Goal: Task Accomplishment & Management: Complete application form

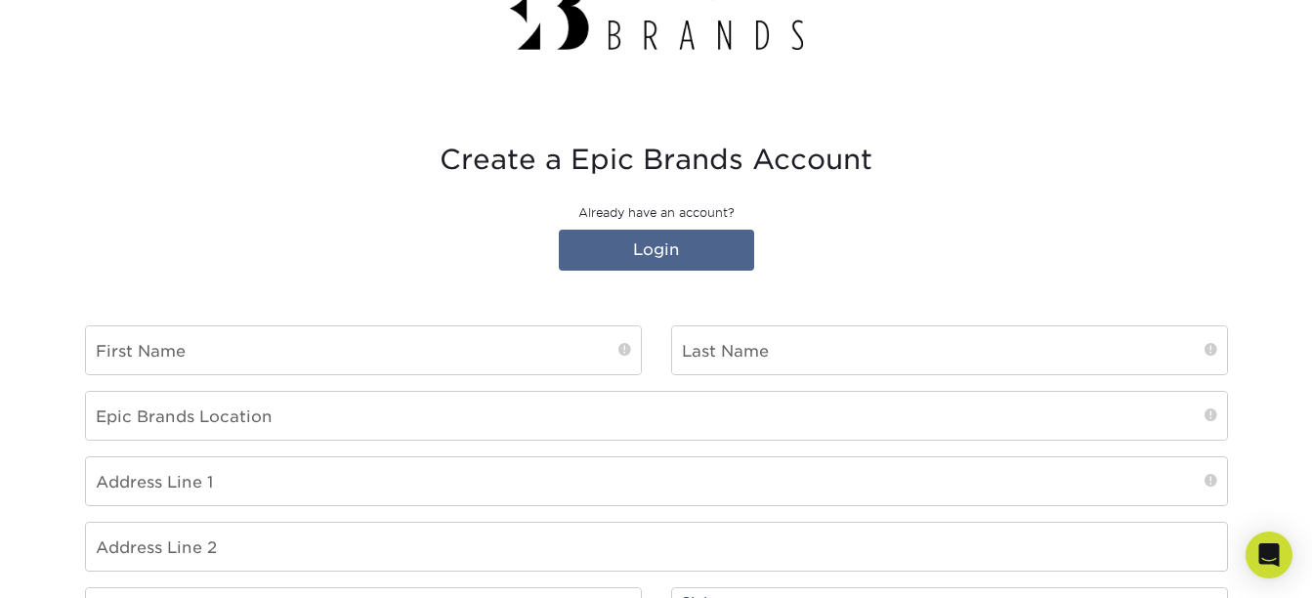
scroll to position [195, 0]
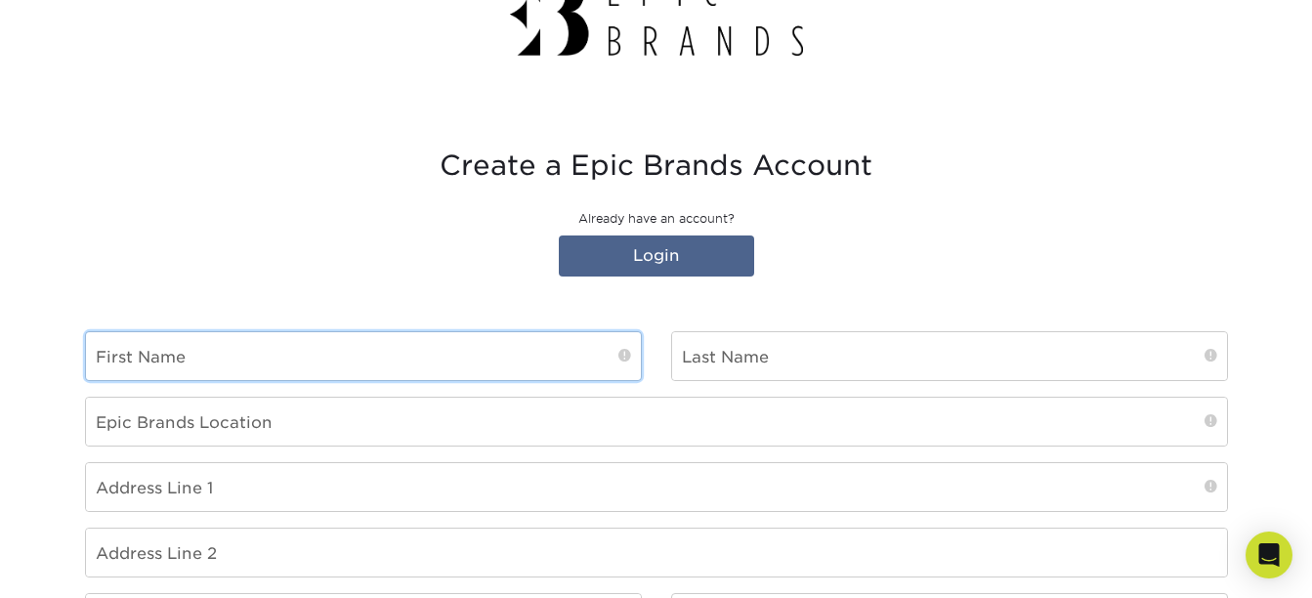
click at [357, 354] on input "text" at bounding box center [363, 356] width 555 height 48
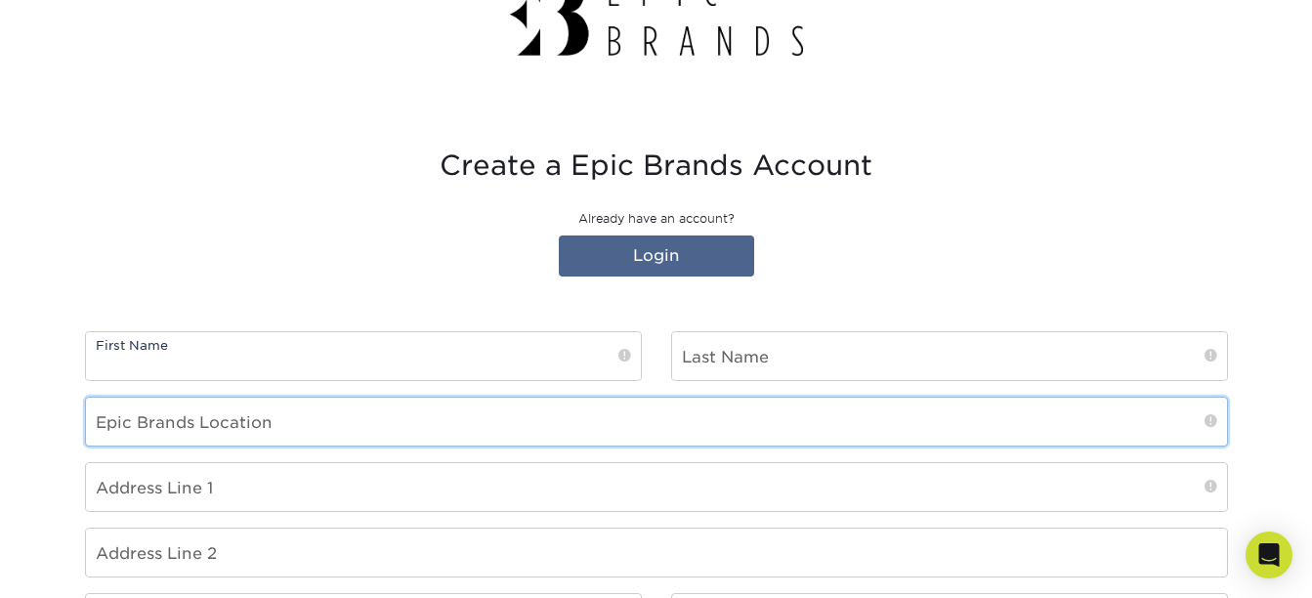
click at [384, 416] on input "text" at bounding box center [656, 422] width 1141 height 48
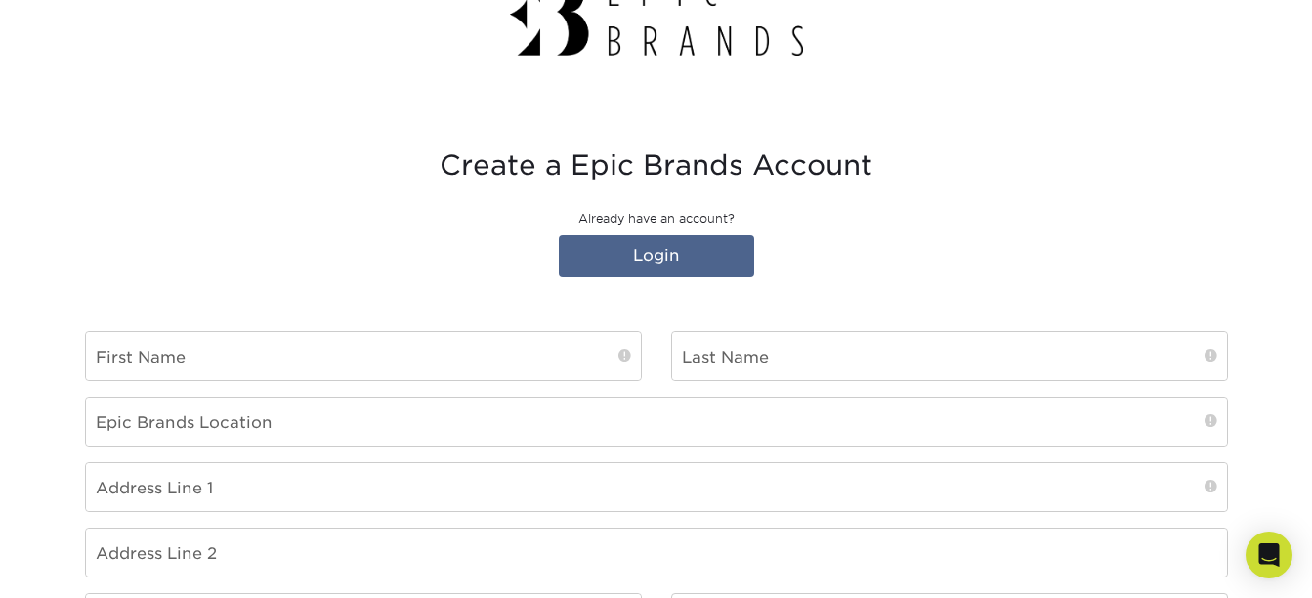
click at [1210, 417] on span at bounding box center [1211, 421] width 13 height 20
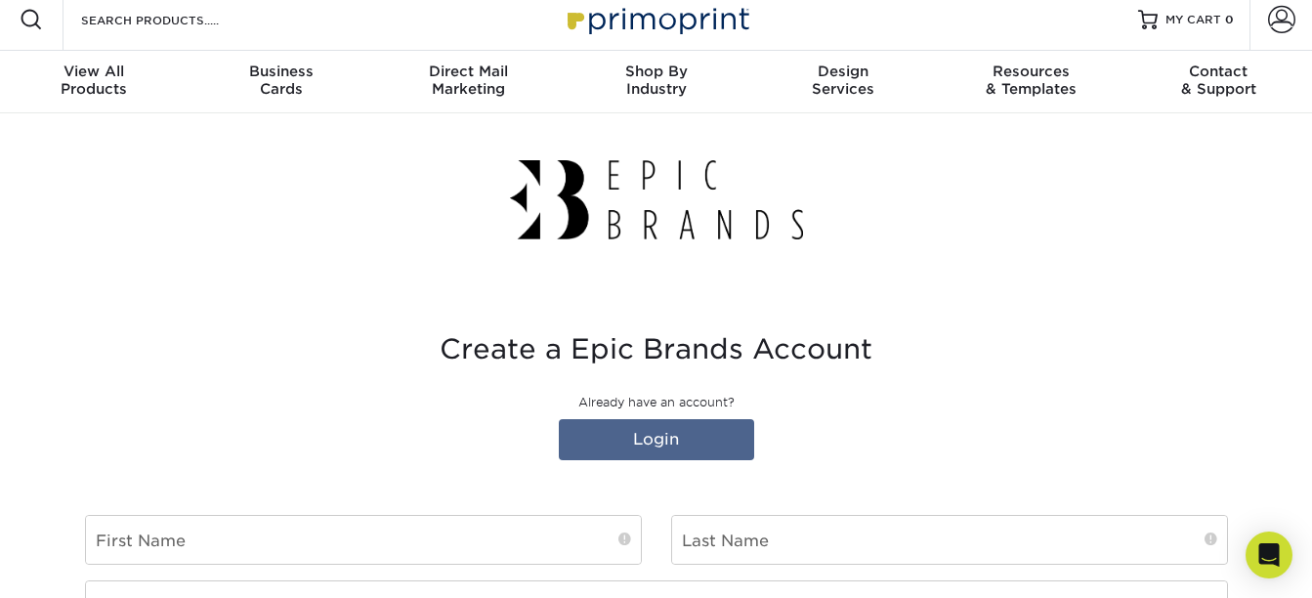
scroll to position [0, 0]
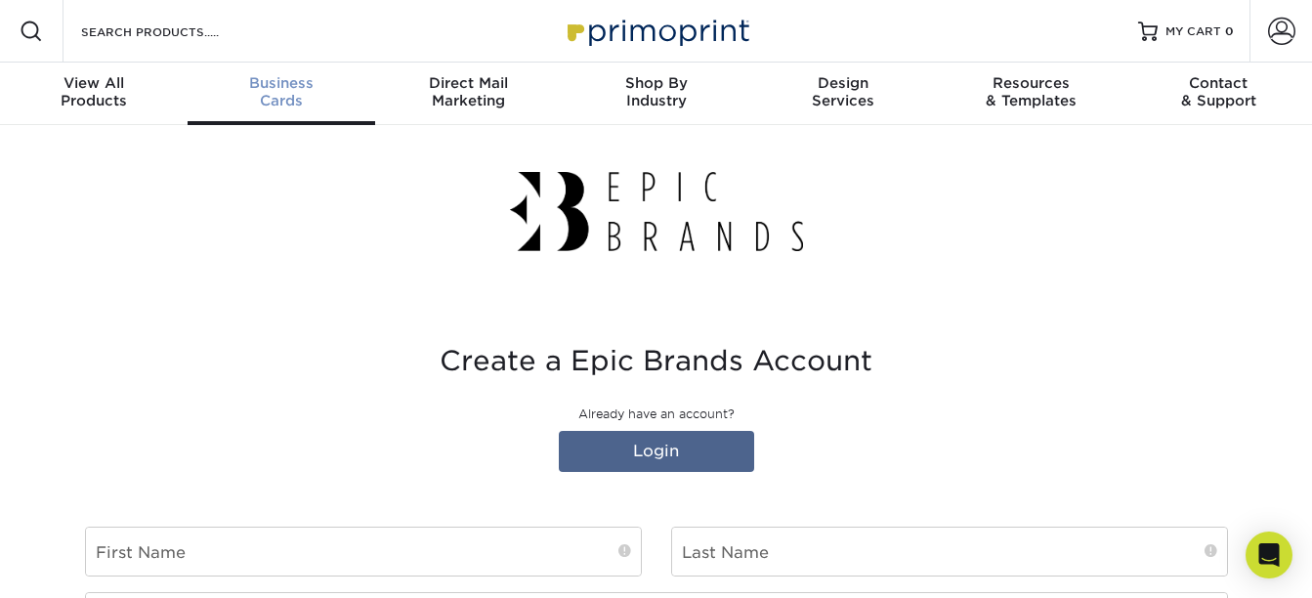
click at [289, 82] on span "Business" at bounding box center [282, 83] width 188 height 18
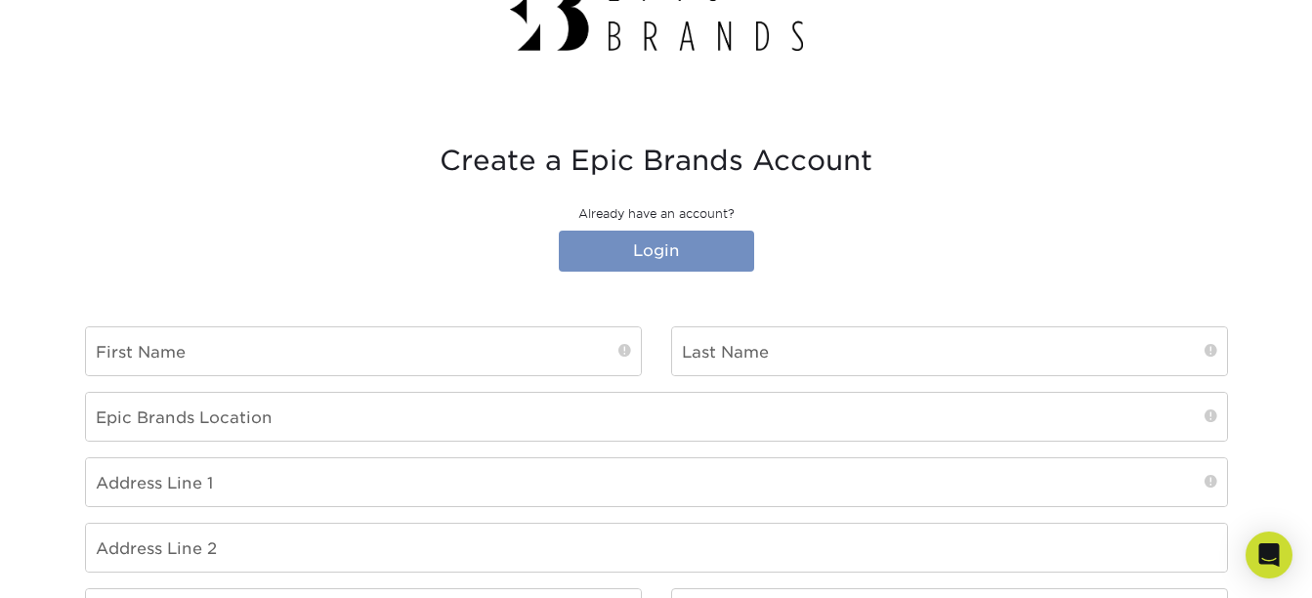
scroll to position [195, 0]
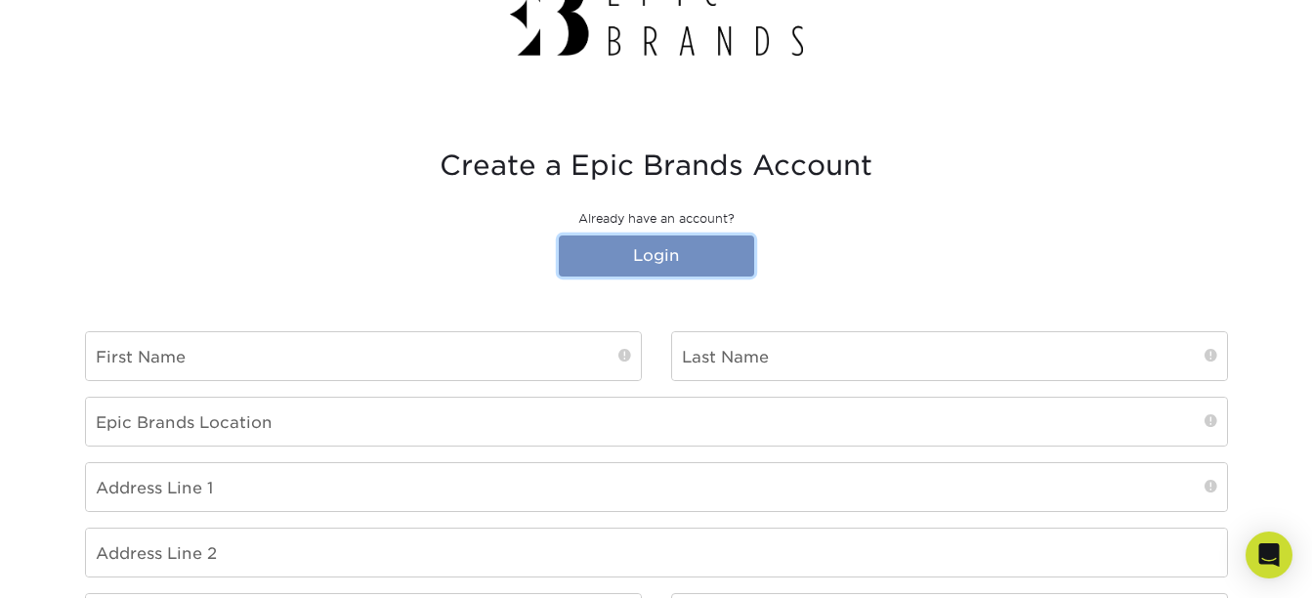
click at [683, 253] on link "Login" at bounding box center [656, 255] width 195 height 41
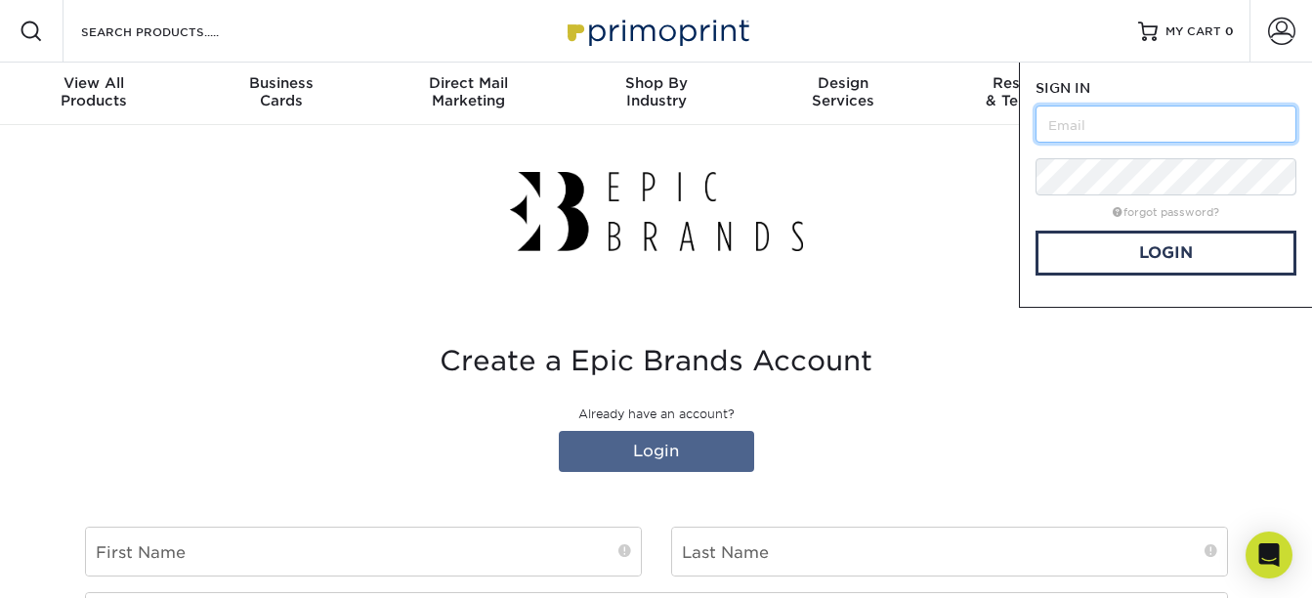
click at [1113, 131] on input "text" at bounding box center [1166, 124] width 261 height 37
type input "[PERSON_NAME][EMAIL_ADDRESS][PERSON_NAME][DOMAIN_NAME]"
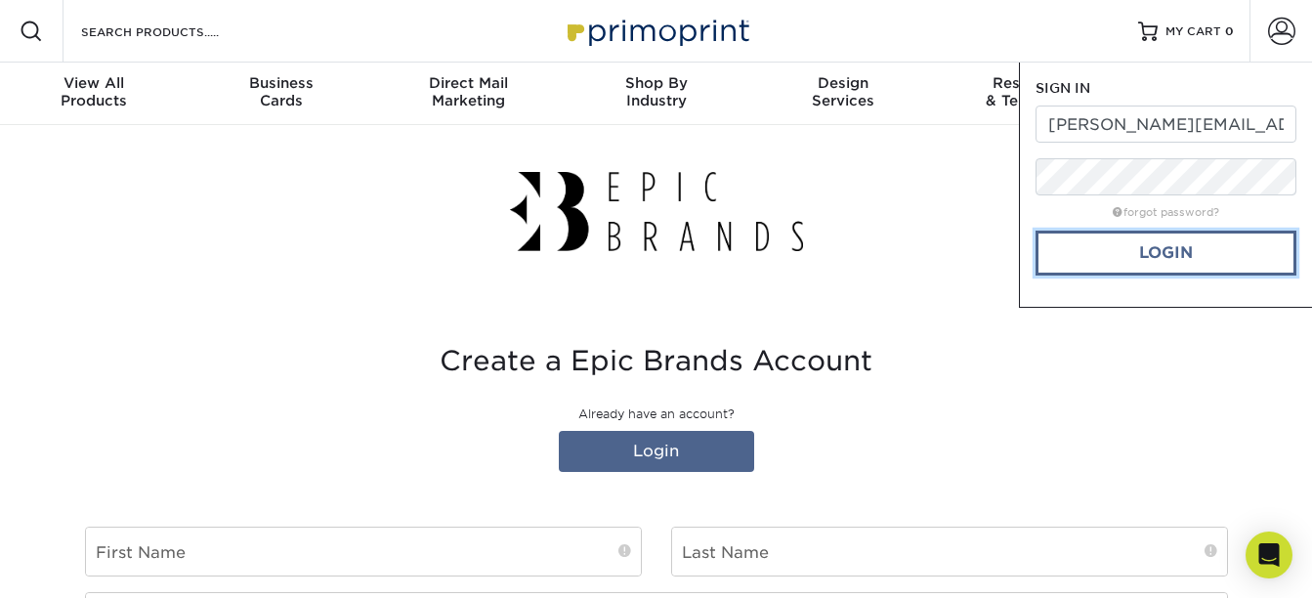
click at [1110, 259] on link "Login" at bounding box center [1166, 253] width 261 height 45
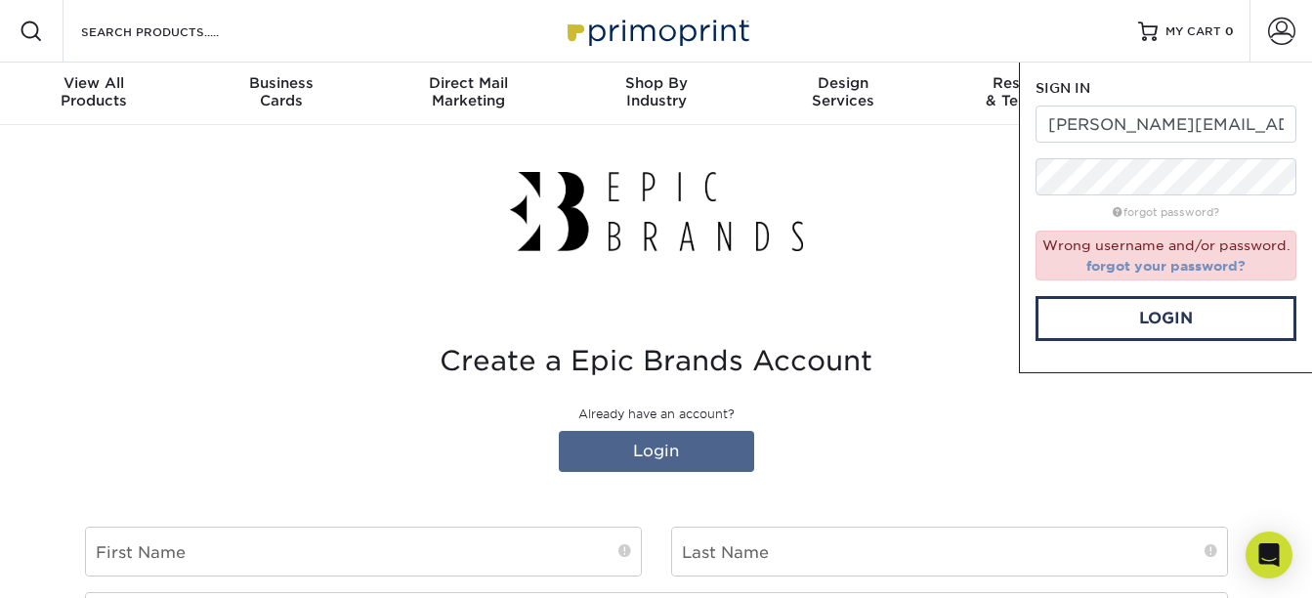
click at [1173, 266] on link "forgot your password?" at bounding box center [1166, 266] width 159 height 16
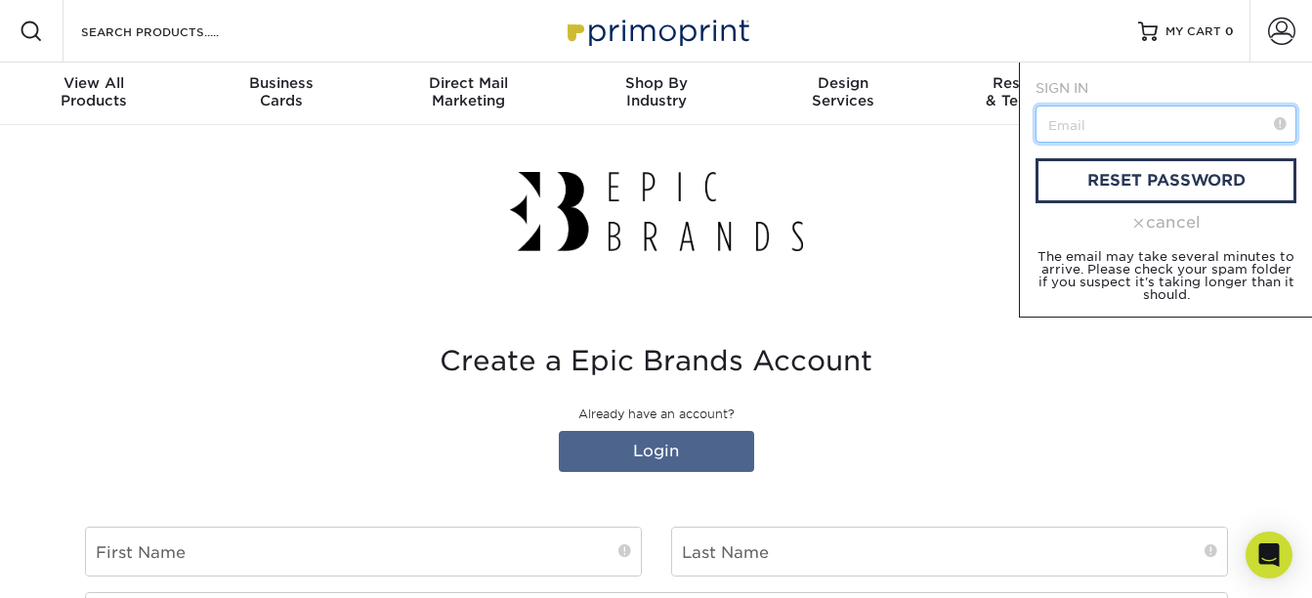
click at [1105, 125] on input "text" at bounding box center [1166, 124] width 261 height 37
type input "[PERSON_NAME][EMAIL_ADDRESS][PERSON_NAME][DOMAIN_NAME]"
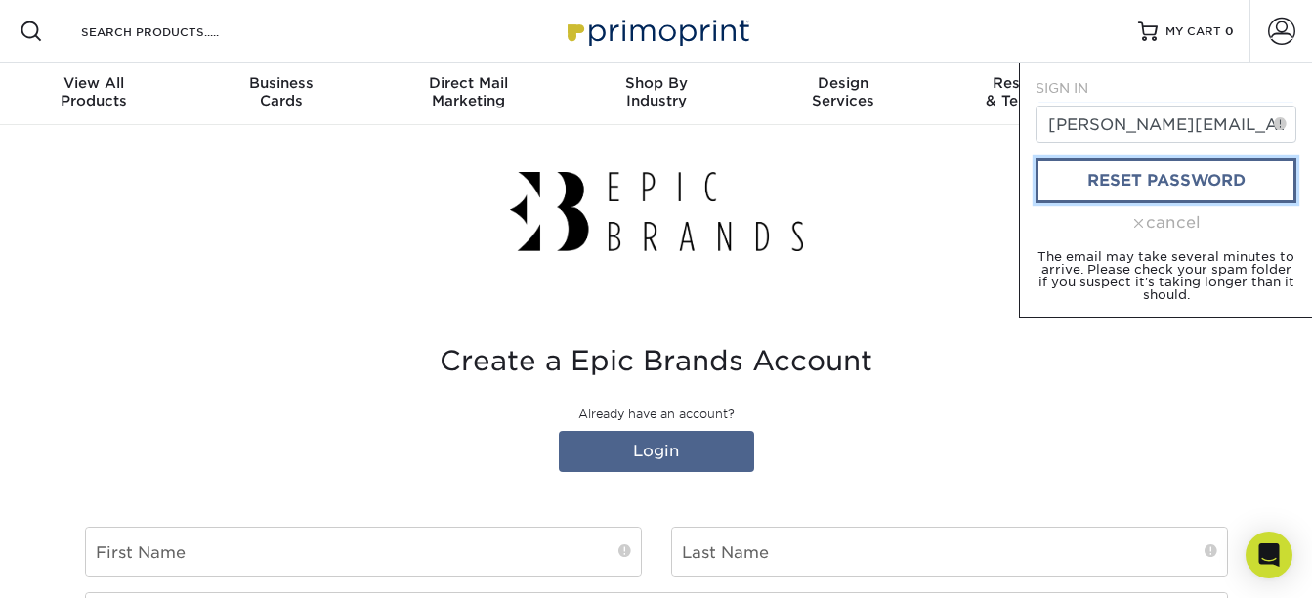
click at [1190, 186] on link "reset password" at bounding box center [1166, 180] width 261 height 45
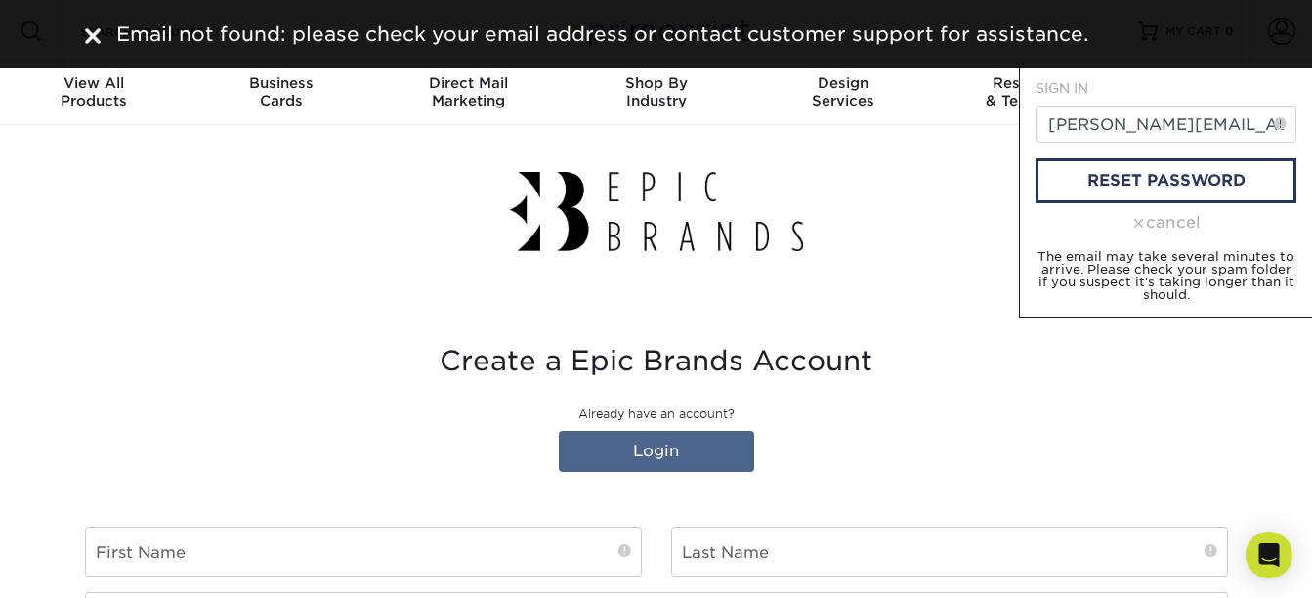
click at [887, 413] on p "Already have an account?" at bounding box center [656, 414] width 1143 height 18
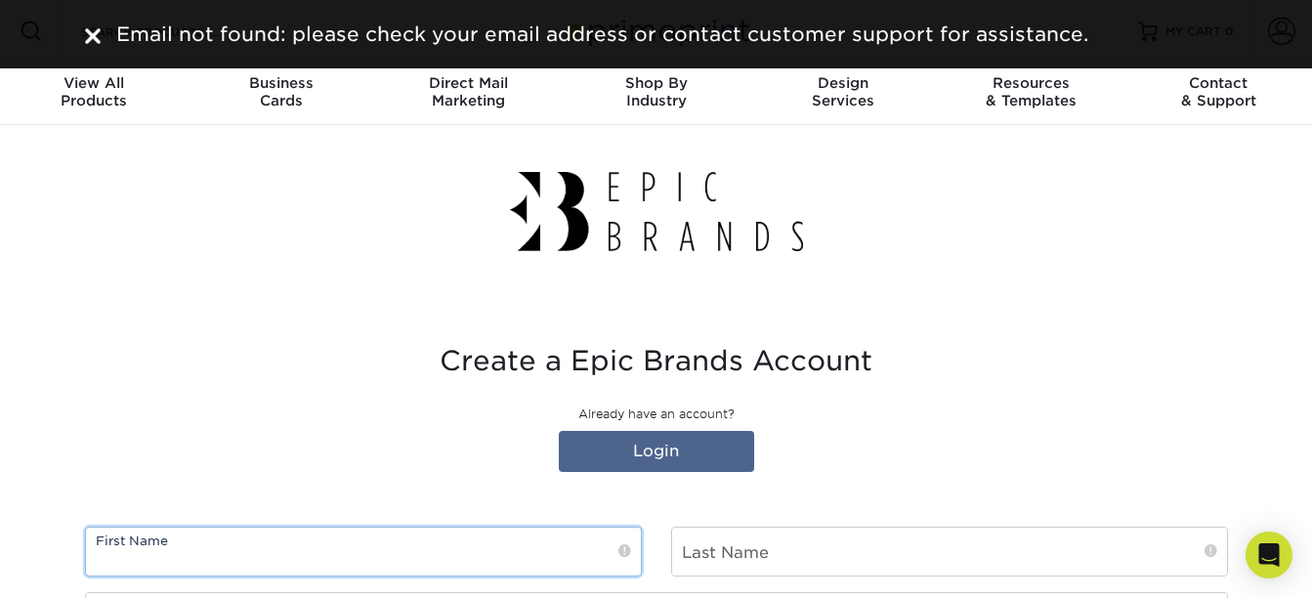
click at [378, 540] on input "text" at bounding box center [363, 552] width 555 height 48
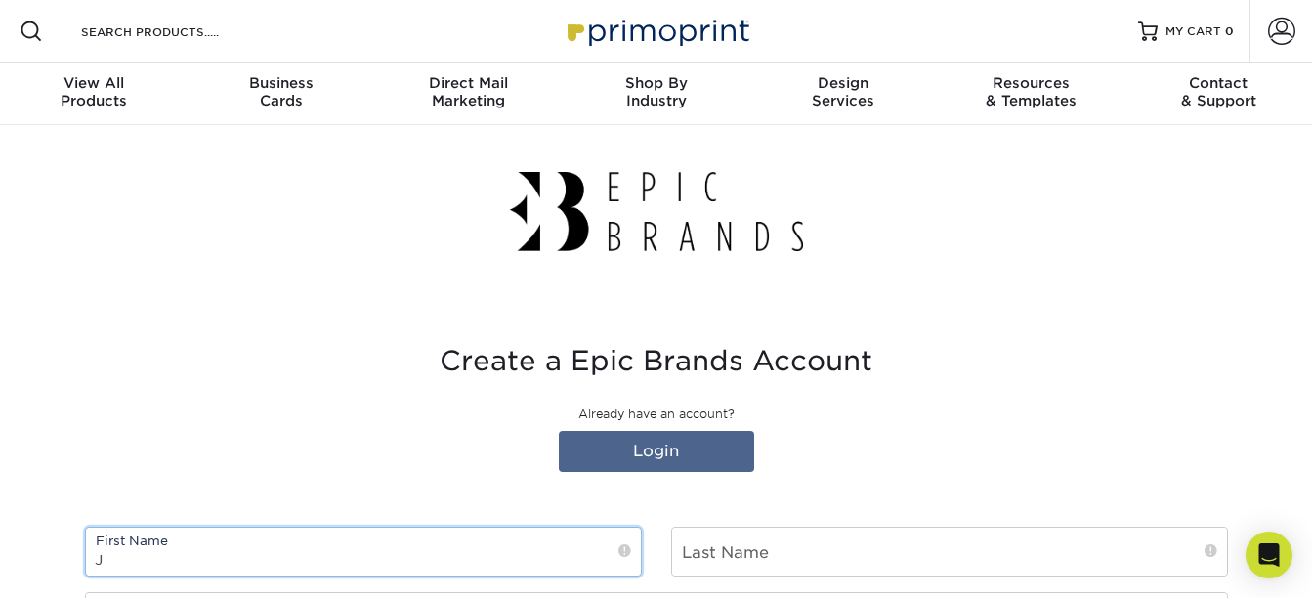
type input "[PERSON_NAME]"
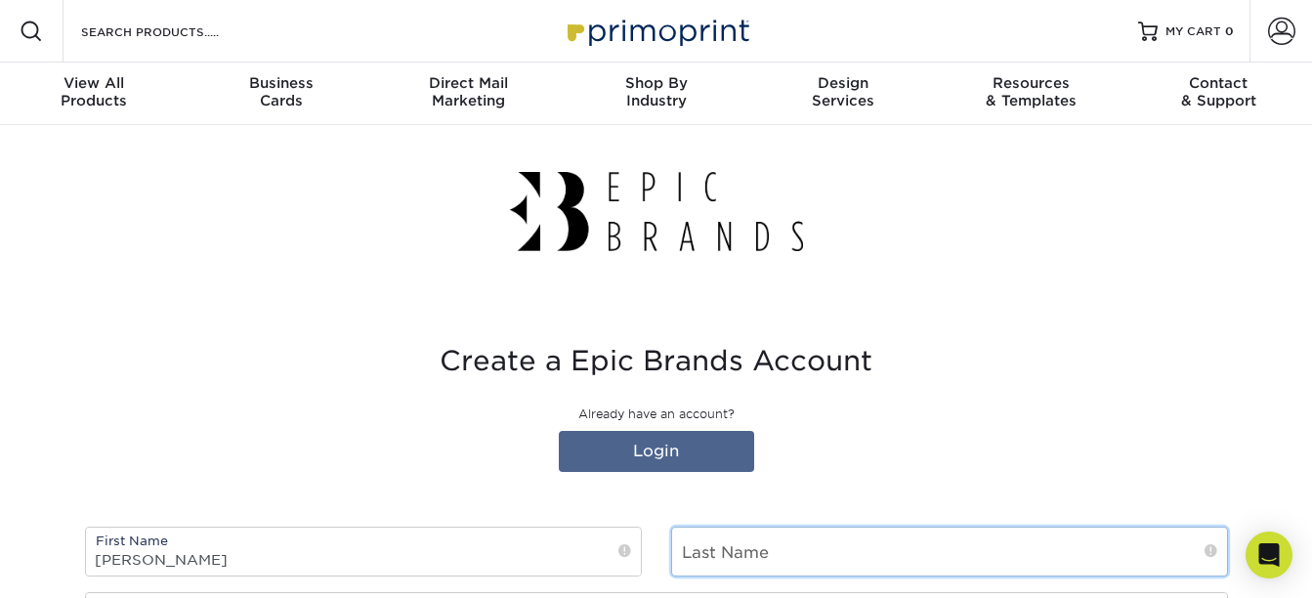
type input "[PERSON_NAME]"
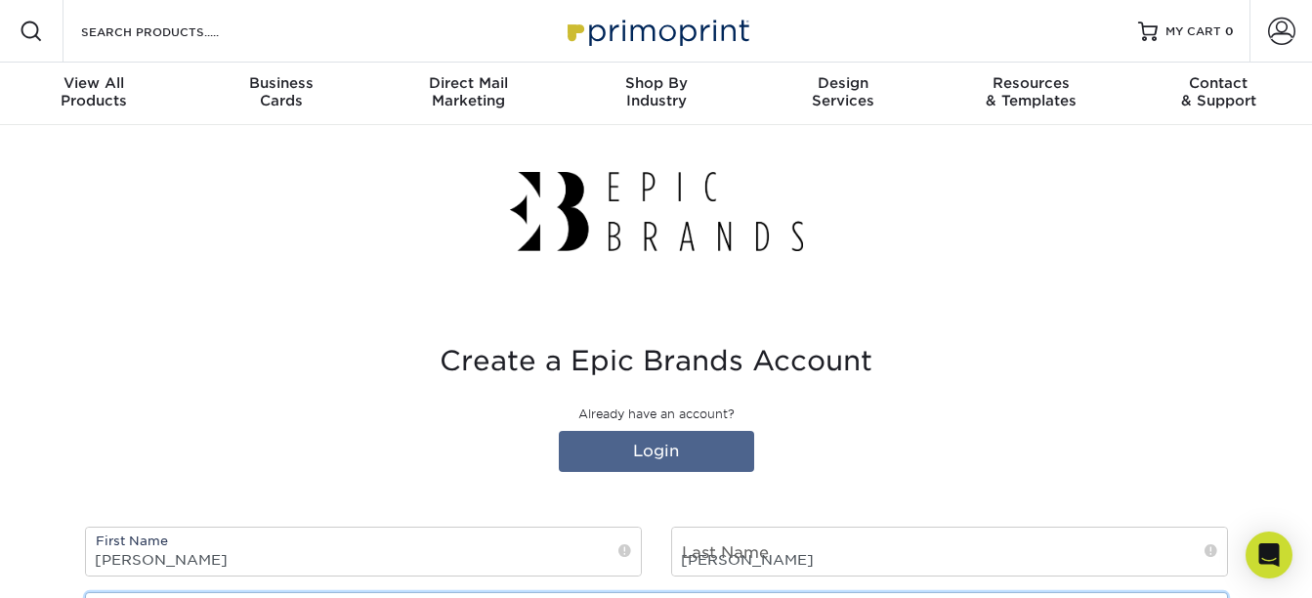
type input "Epic Nation"
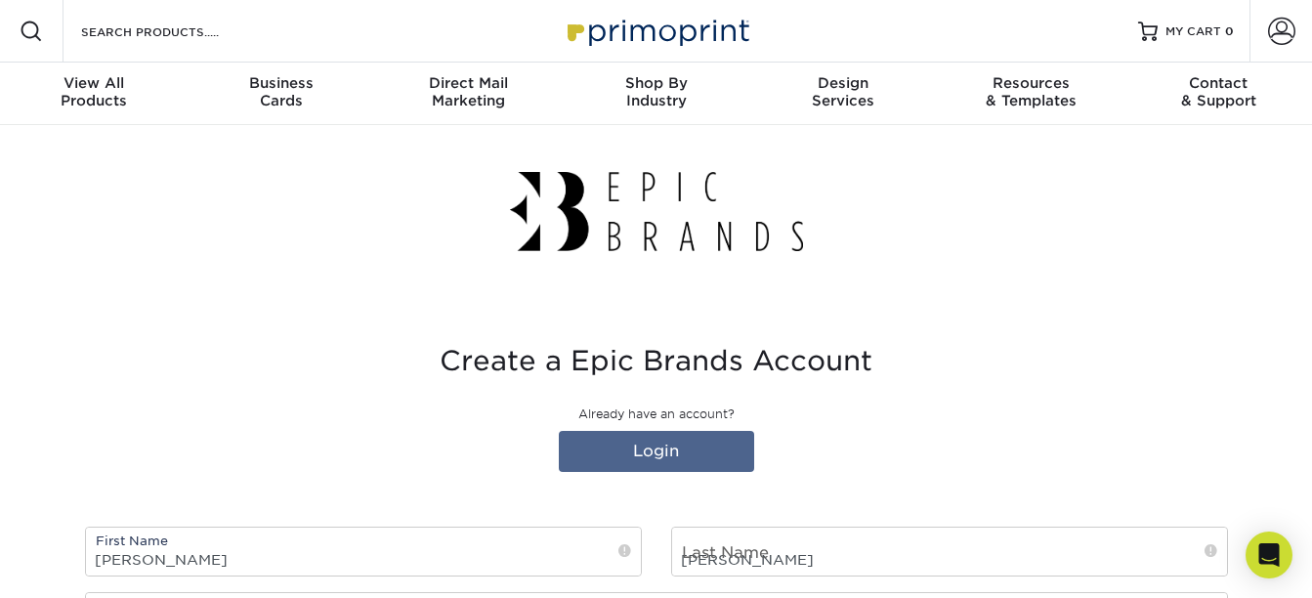
type input "41017"
select select "US"
type input "[PERSON_NAME][EMAIL_ADDRESS][PERSON_NAME][DOMAIN_NAME]"
type input "7406803925"
click at [1095, 361] on h3 "Create a Epic Brands Account" at bounding box center [656, 361] width 1143 height 33
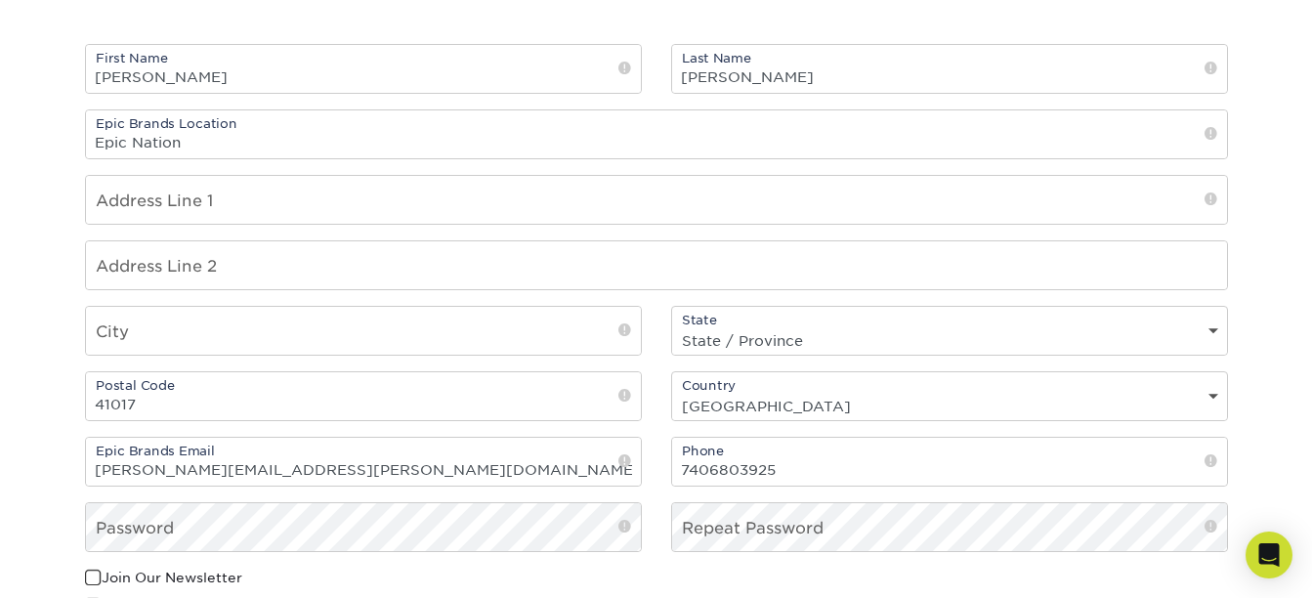
scroll to position [489, 0]
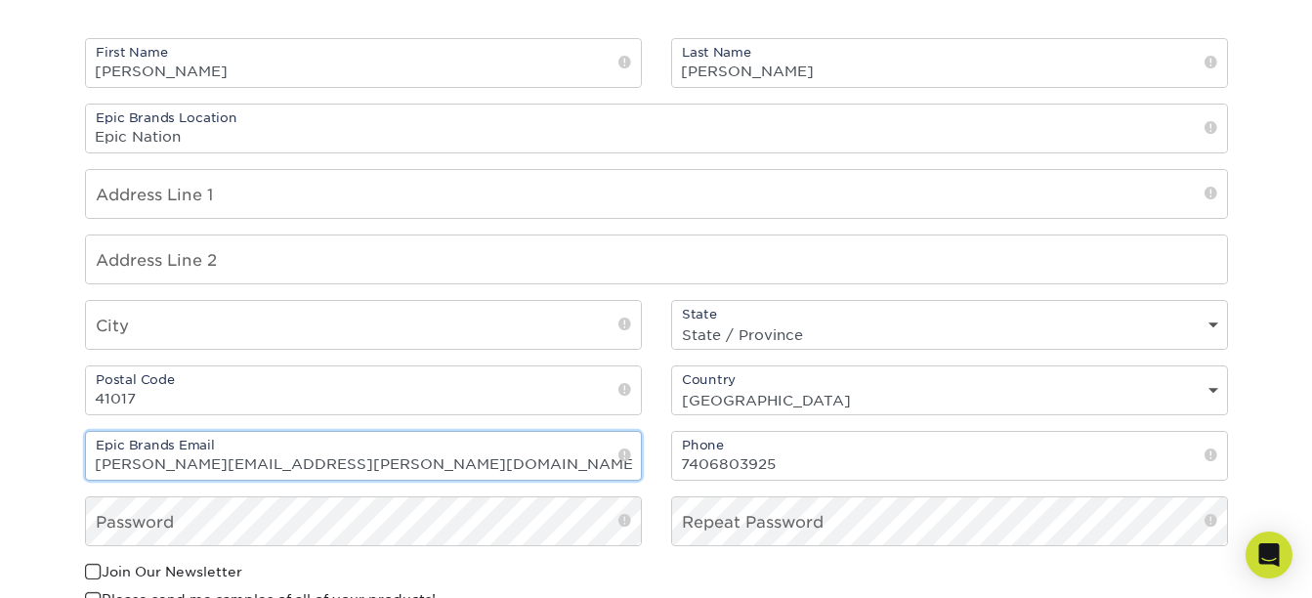
click at [363, 461] on input "[PERSON_NAME][EMAIL_ADDRESS][PERSON_NAME][DOMAIN_NAME]" at bounding box center [363, 456] width 555 height 48
drag, startPoint x: 363, startPoint y: 460, endPoint x: 212, endPoint y: 463, distance: 151.5
click at [212, 463] on input "[PERSON_NAME][EMAIL_ADDRESS][PERSON_NAME][DOMAIN_NAME]" at bounding box center [363, 456] width 555 height 48
type input "[PERSON_NAME][EMAIL_ADDRESS][PERSON_NAME][DOMAIN_NAME]"
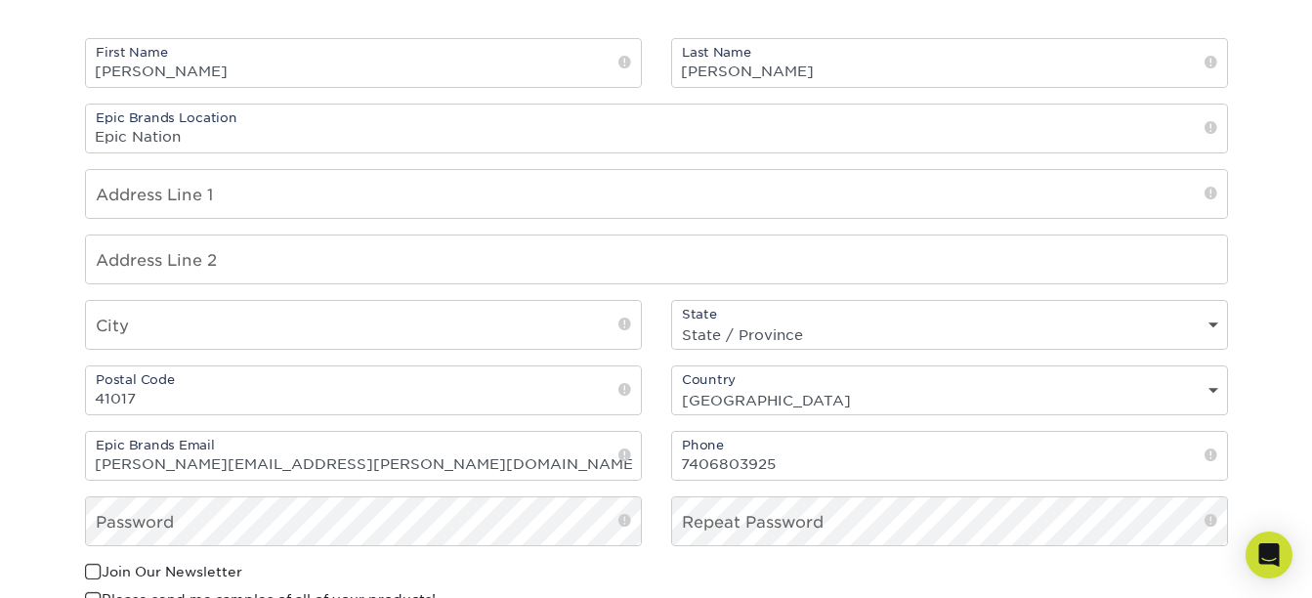
click at [713, 283] on div "Address Line 2" at bounding box center [656, 260] width 1143 height 50
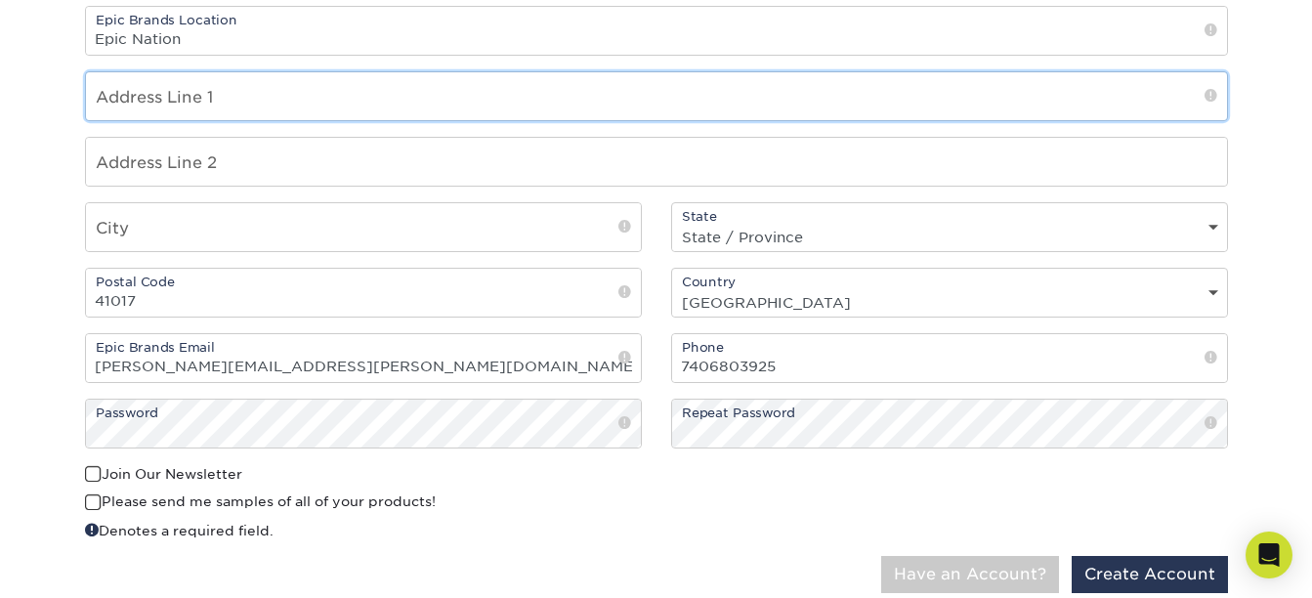
click at [632, 109] on input "text" at bounding box center [656, 96] width 1141 height 48
type input "[STREET_ADDRESS]"
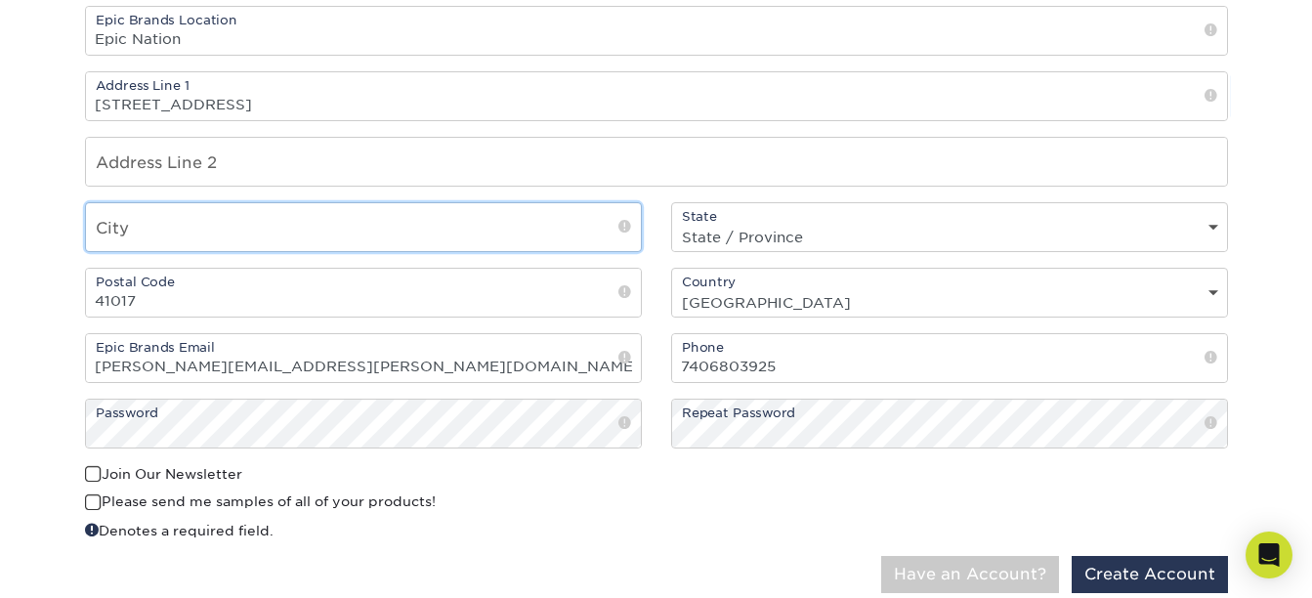
type input "[PERSON_NAME]"
select select "KY"
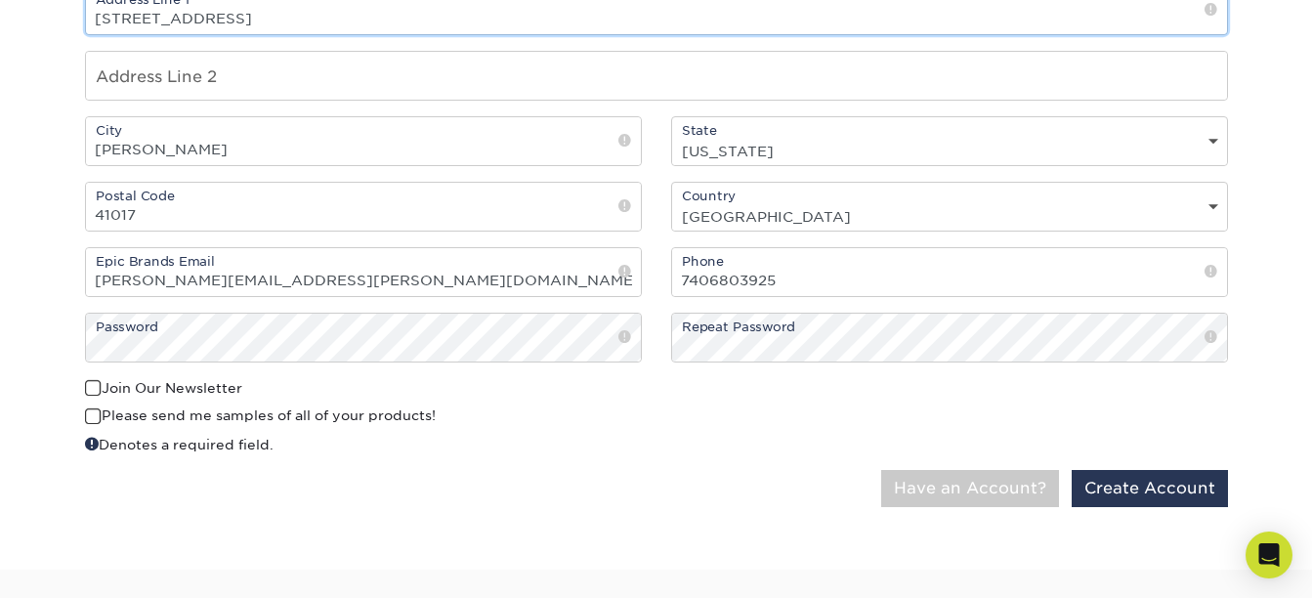
scroll to position [684, 0]
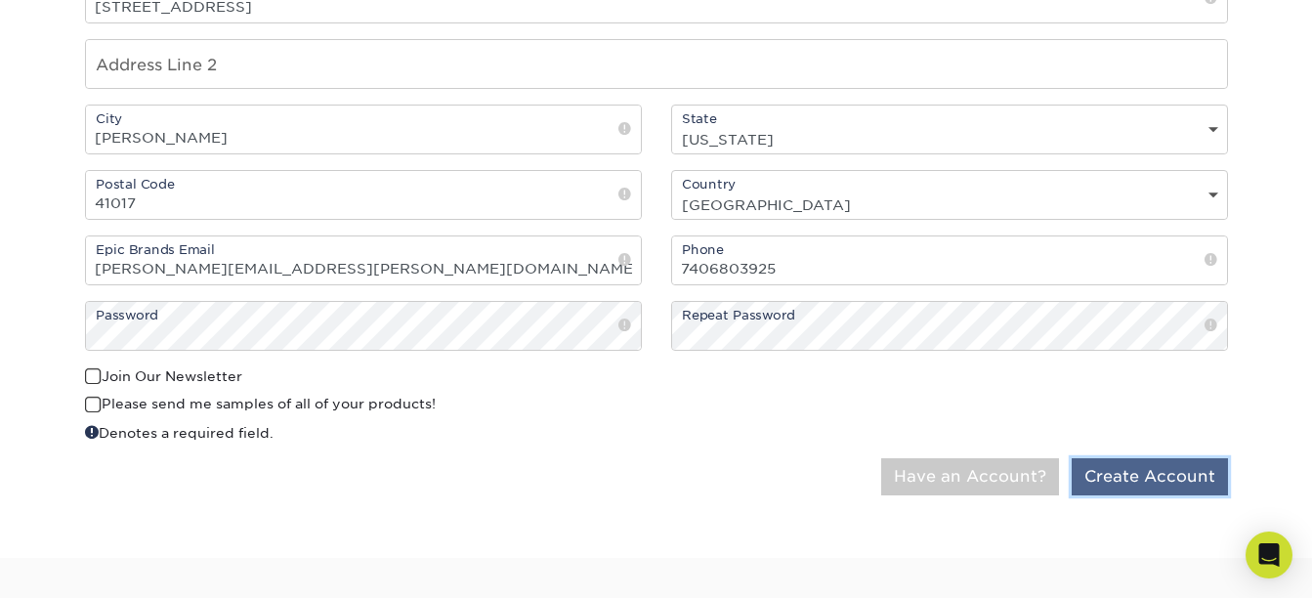
click at [1156, 478] on button "Create Account" at bounding box center [1150, 476] width 156 height 37
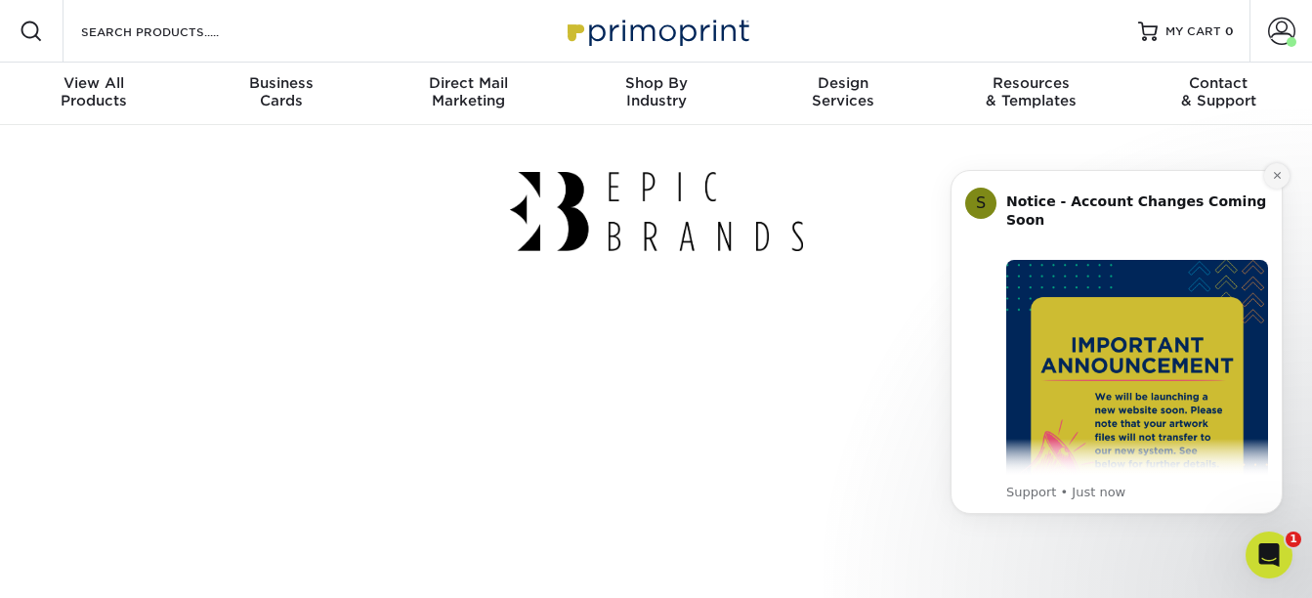
click at [1274, 175] on icon "Dismiss notification" at bounding box center [1277, 175] width 11 height 11
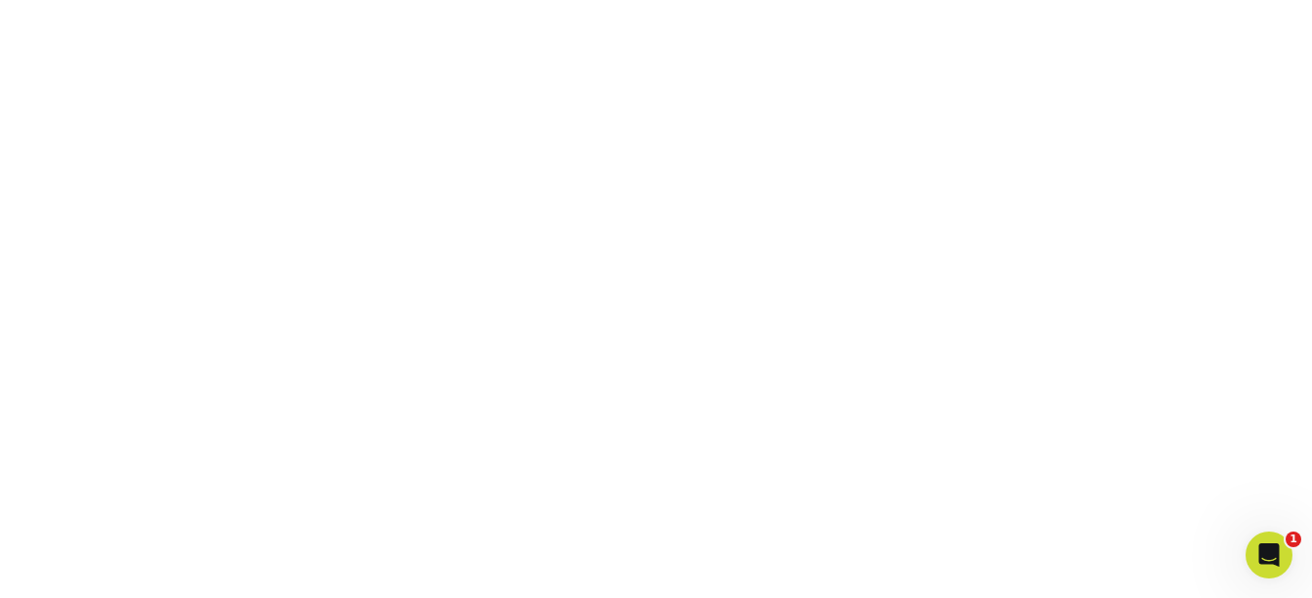
scroll to position [298, 0]
